Goal: Check status: Check status

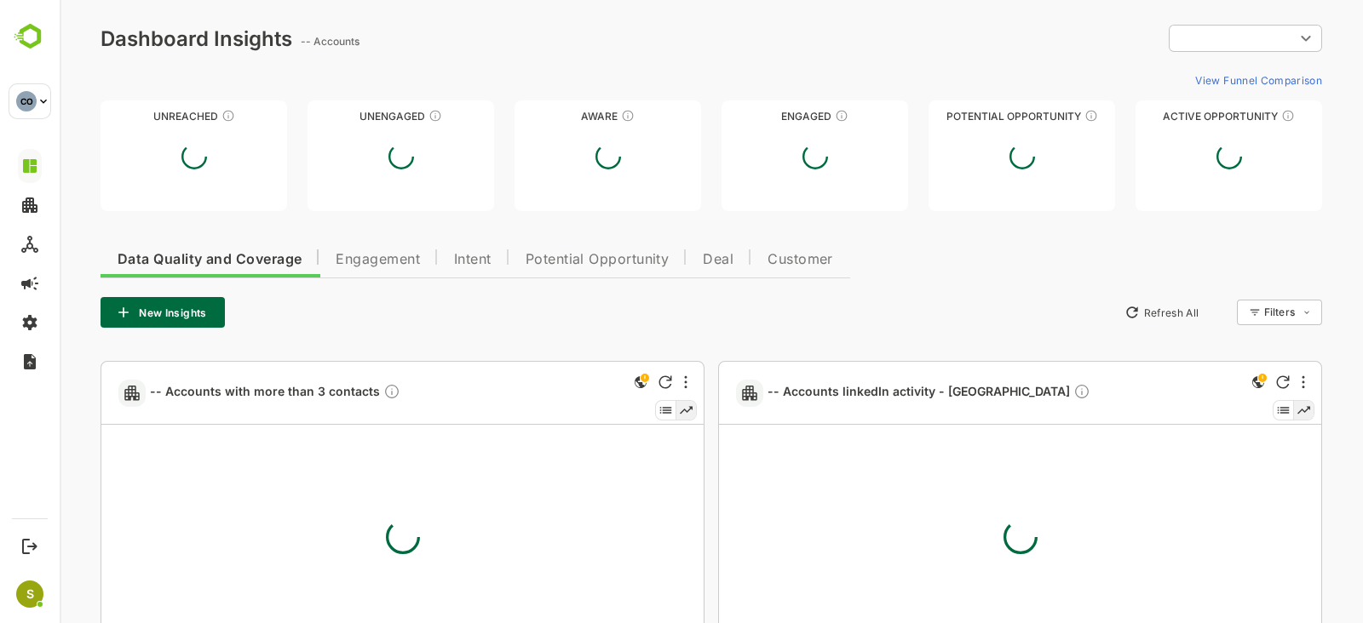
type input "**********"
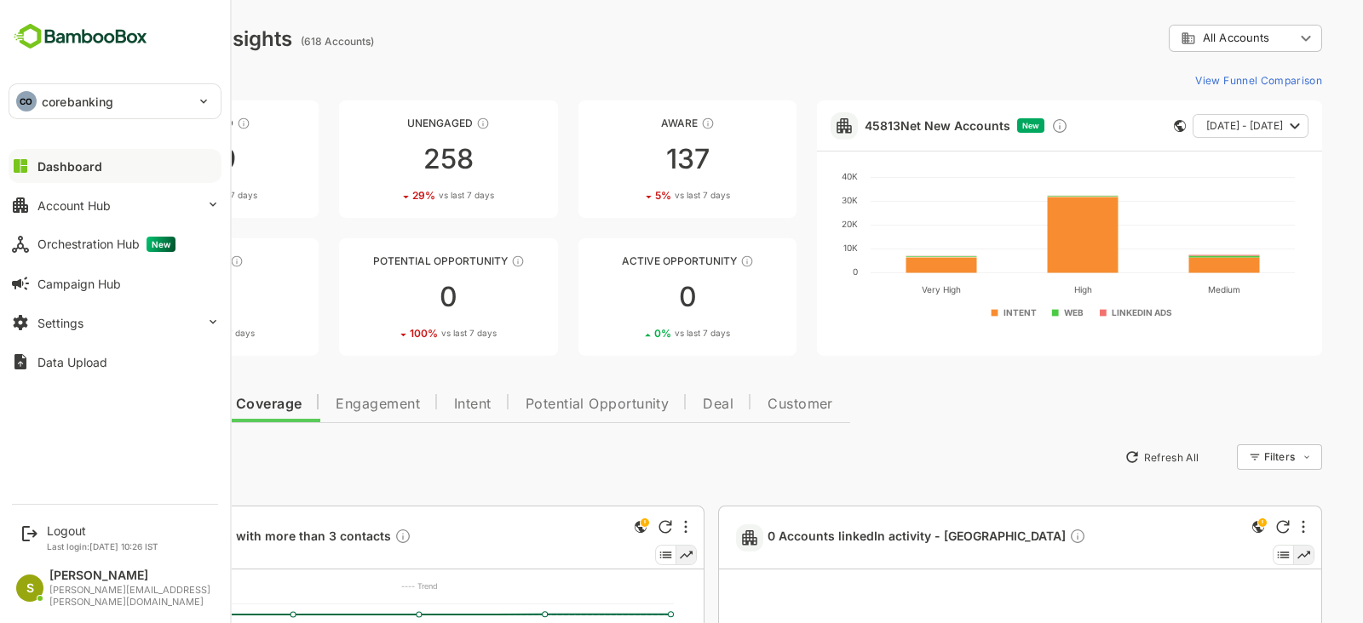
click at [64, 89] on div "CO corebanking" at bounding box center [104, 101] width 191 height 34
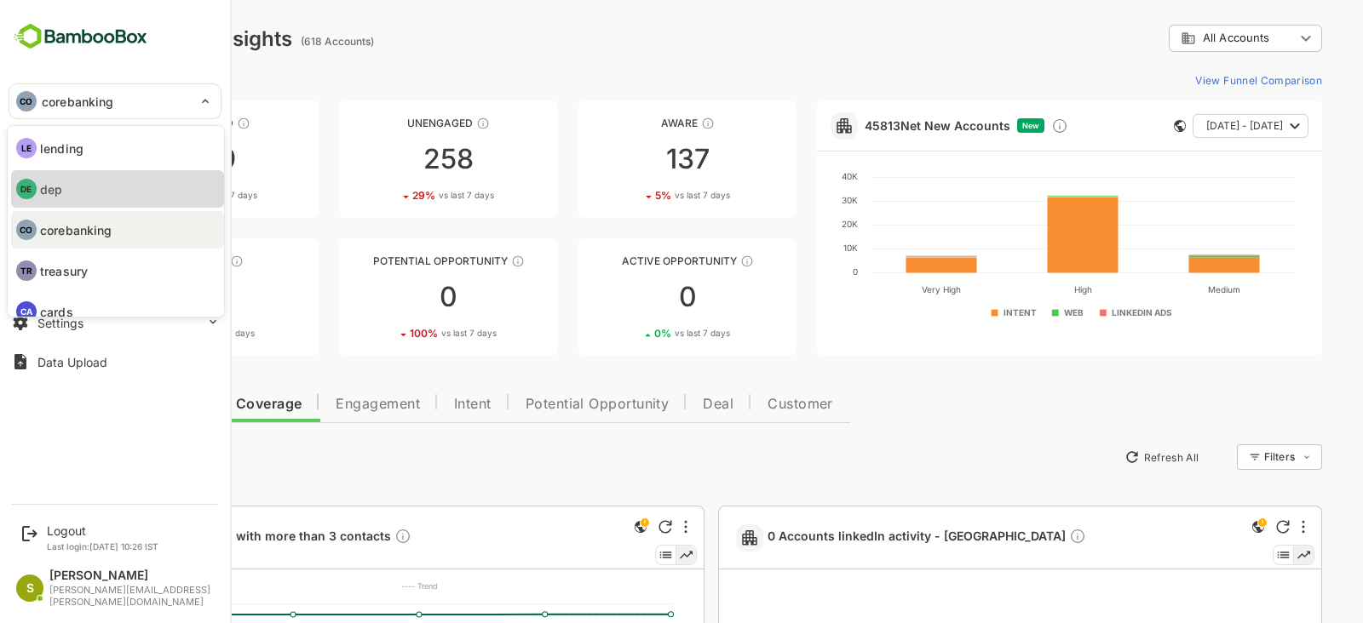
click at [141, 174] on li "DE dep" at bounding box center [117, 188] width 213 height 37
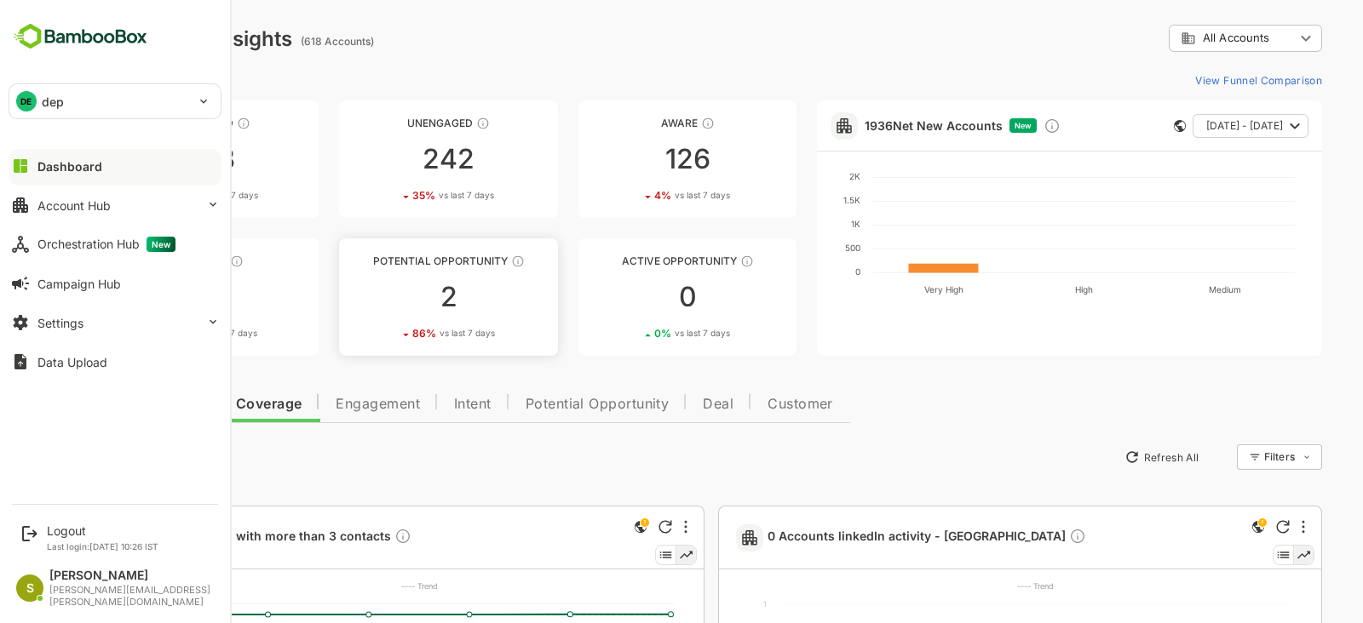
click at [495, 293] on div "2" at bounding box center [448, 297] width 218 height 27
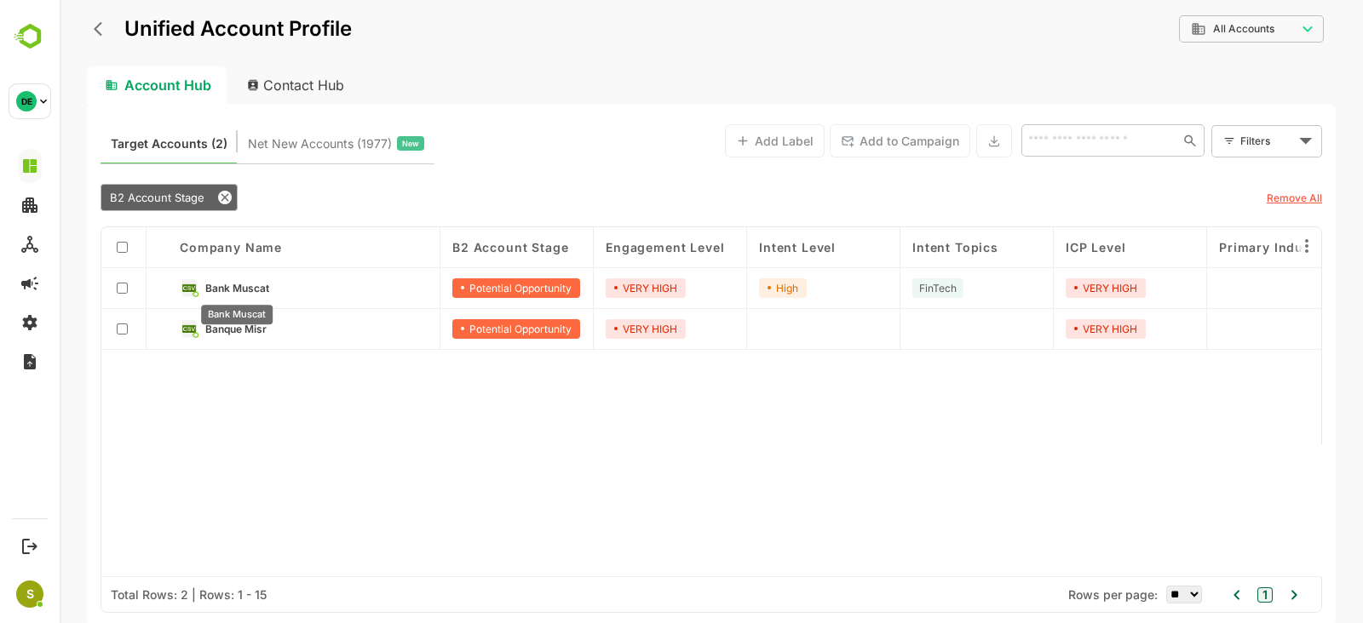
click at [221, 287] on span "Bank Muscat" at bounding box center [237, 288] width 64 height 13
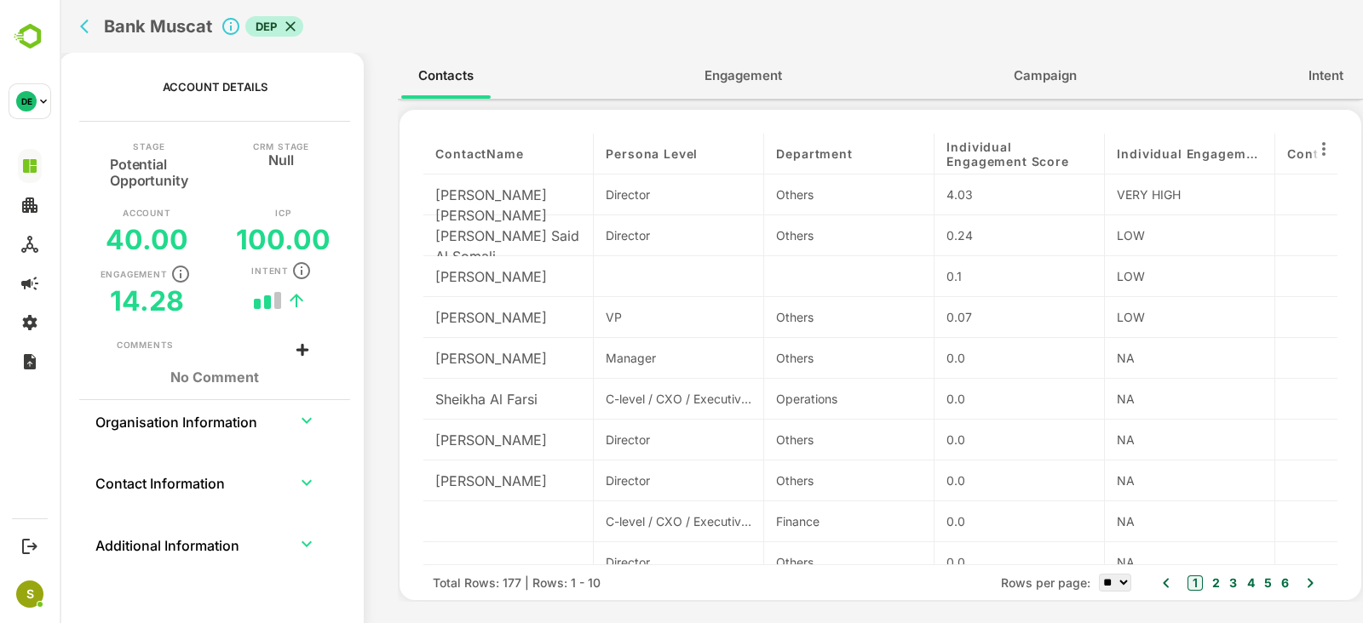
click at [753, 72] on span "Engagement" at bounding box center [742, 76] width 77 height 22
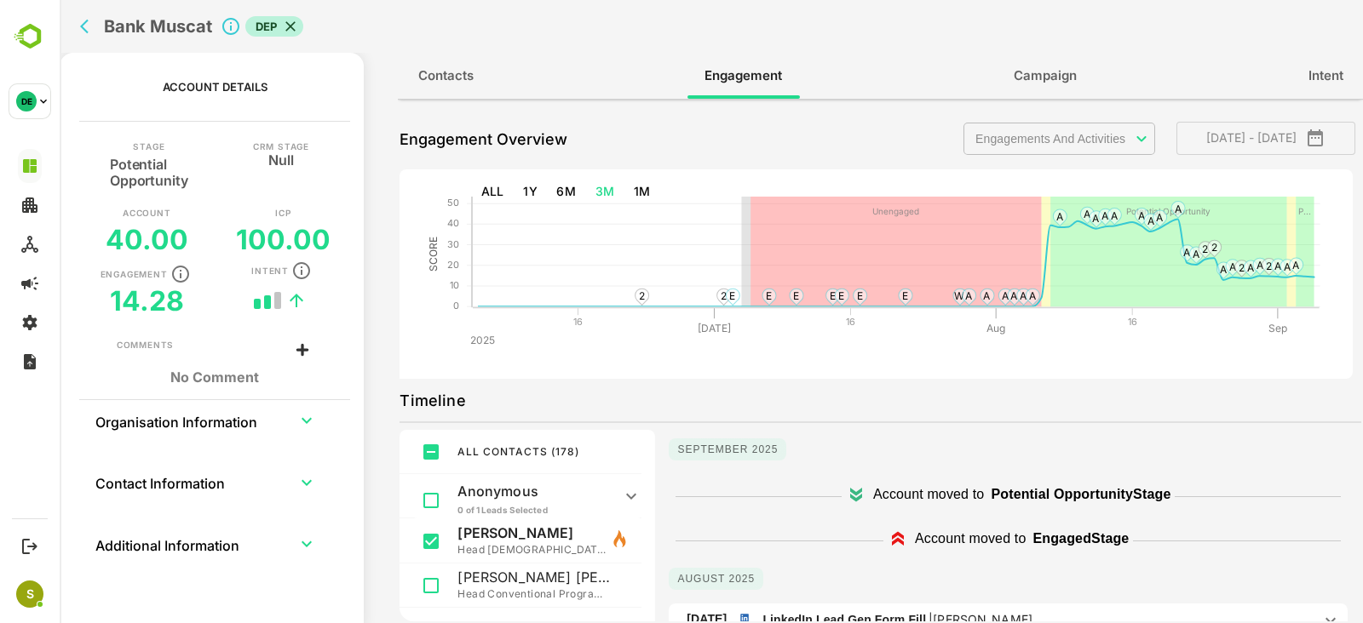
scroll to position [32, 0]
